Goal: Task Accomplishment & Management: Complete application form

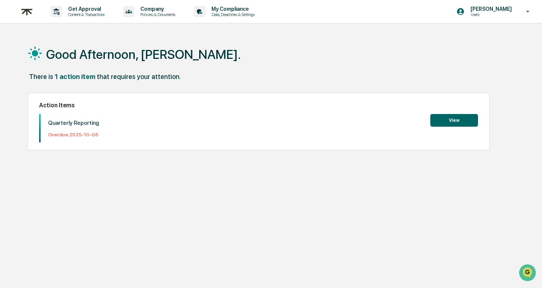
click at [452, 118] on button "View" at bounding box center [454, 120] width 48 height 13
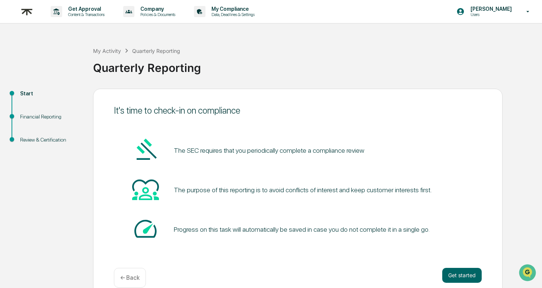
scroll to position [12, 0]
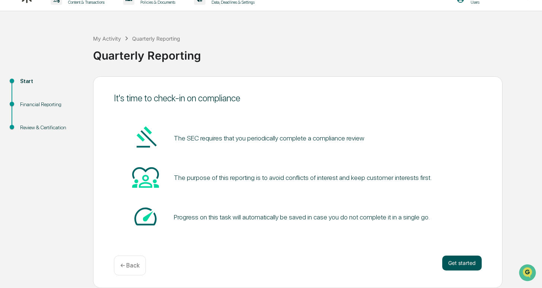
click at [466, 267] on button "Get started" at bounding box center [461, 262] width 39 height 15
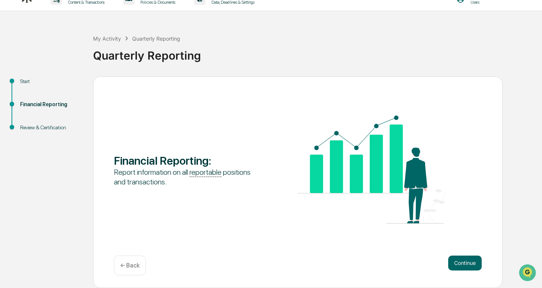
click at [446, 260] on div "Continue ← Back" at bounding box center [298, 265] width 368 height 20
click at [460, 262] on button "Continue" at bounding box center [464, 262] width 33 height 15
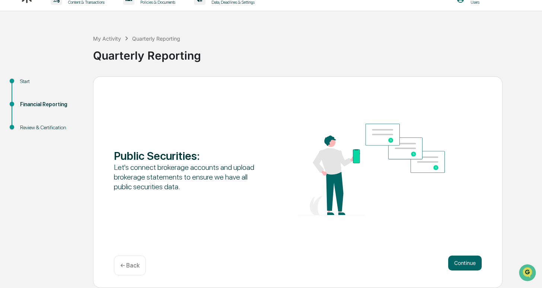
click at [460, 262] on button "Continue" at bounding box center [464, 262] width 33 height 15
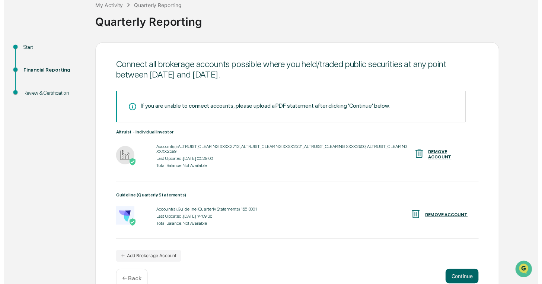
scroll to position [62, 0]
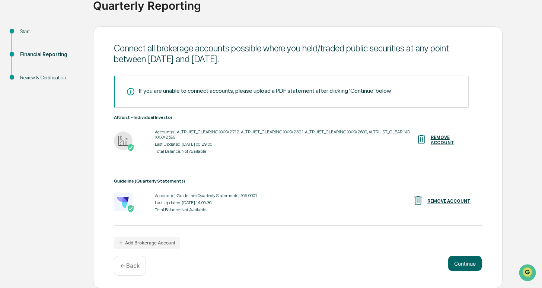
click at [461, 272] on div "Continue ← Back" at bounding box center [298, 266] width 368 height 20
click at [465, 261] on button "Continue" at bounding box center [464, 263] width 33 height 15
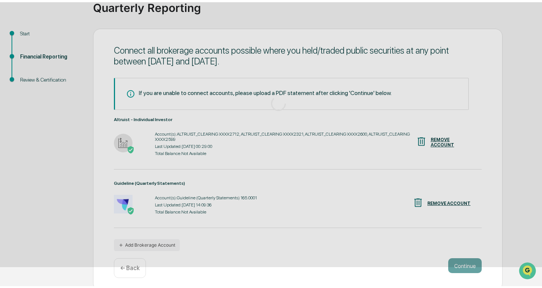
scroll to position [12, 0]
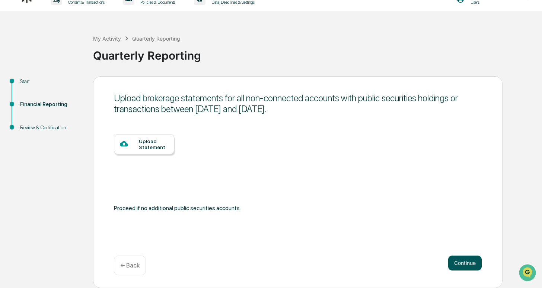
click at [460, 261] on button "Continue" at bounding box center [464, 262] width 33 height 15
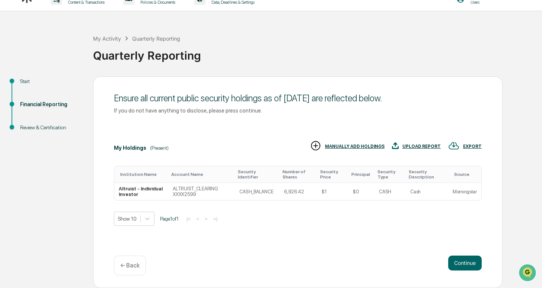
click at [460, 261] on button "Continue" at bounding box center [464, 262] width 33 height 15
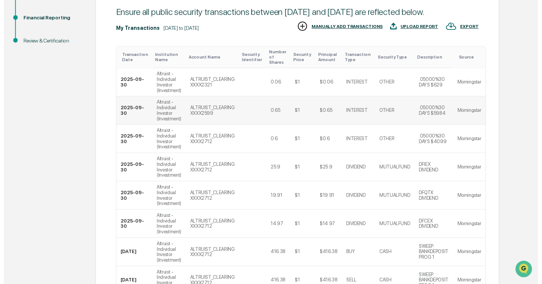
scroll to position [242, 0]
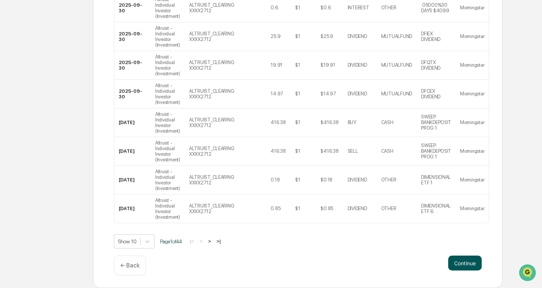
click at [460, 262] on button "Continue" at bounding box center [464, 262] width 33 height 15
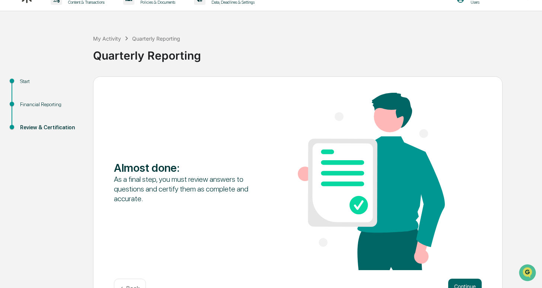
scroll to position [36, 0]
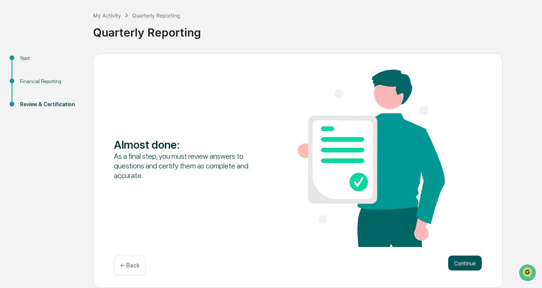
click at [457, 261] on button "Continue" at bounding box center [464, 262] width 33 height 15
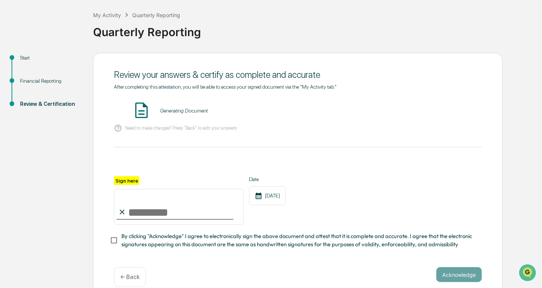
scroll to position [43, 0]
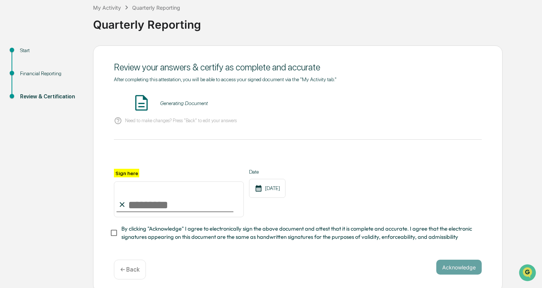
click at [185, 203] on input "Sign here" at bounding box center [179, 199] width 130 height 36
type input "**********"
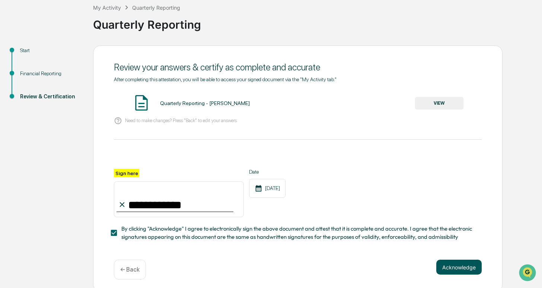
click at [451, 262] on button "Acknowledge" at bounding box center [458, 266] width 45 height 15
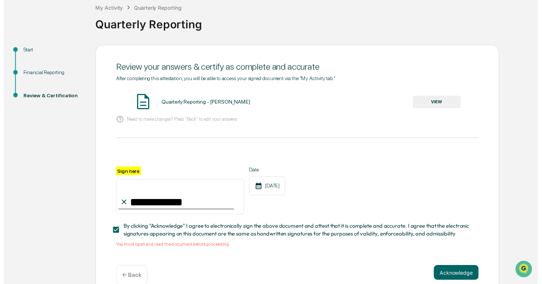
scroll to position [56, 0]
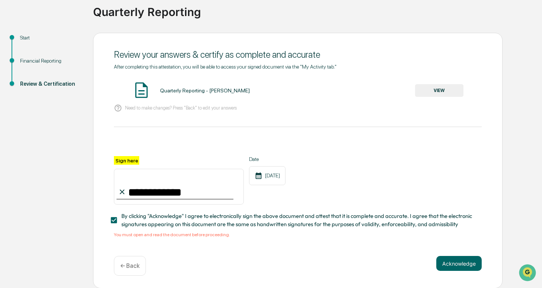
click at [441, 90] on button "VIEW" at bounding box center [439, 90] width 48 height 13
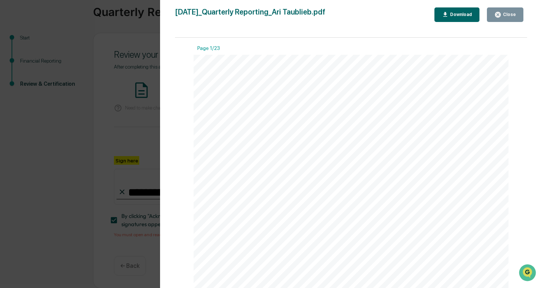
click at [502, 15] on div "Close" at bounding box center [508, 14] width 15 height 5
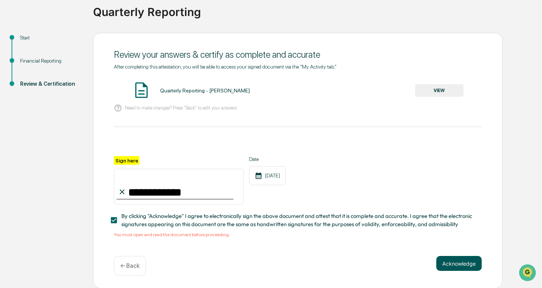
click at [455, 261] on button "Acknowledge" at bounding box center [458, 263] width 45 height 15
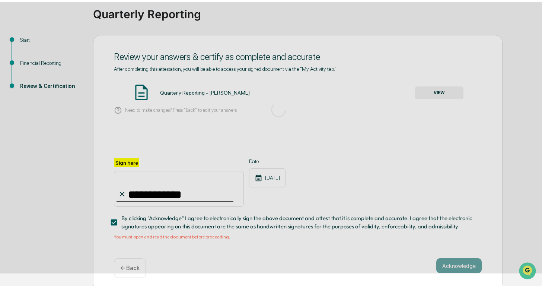
scroll to position [12, 0]
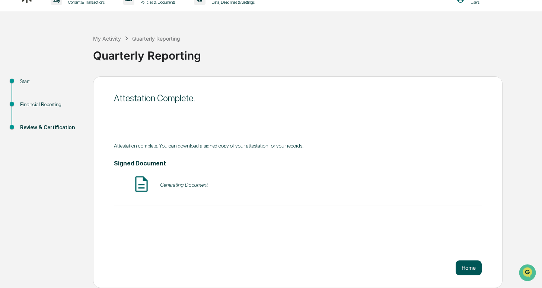
click at [461, 268] on button "Home" at bounding box center [468, 267] width 26 height 15
